Goal: Task Accomplishment & Management: Complete application form

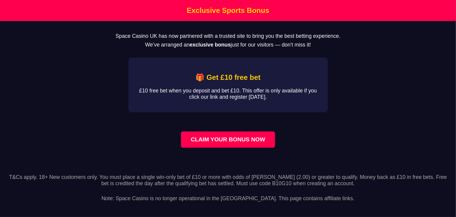
click at [261, 148] on link "CLAIM YOUR BONUS NOW" at bounding box center [228, 139] width 94 height 16
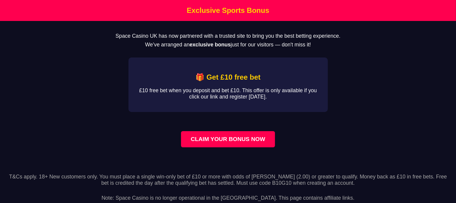
click at [252, 146] on link "CLAIM YOUR BONUS NOW" at bounding box center [228, 139] width 94 height 16
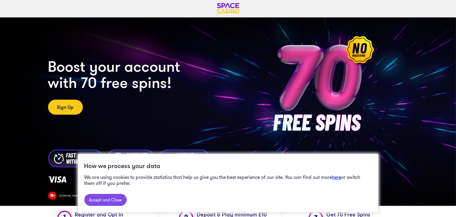
click at [119, 195] on link "Accept and Close" at bounding box center [105, 200] width 42 height 12
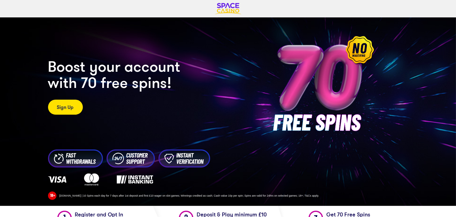
click at [61, 110] on link "Sign Up" at bounding box center [65, 107] width 35 height 15
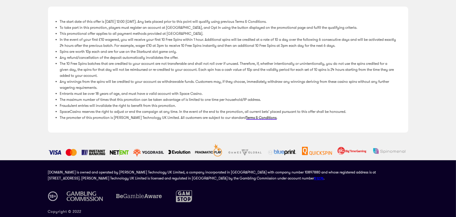
scroll to position [235, 0]
